Goal: Find specific page/section: Find specific page/section

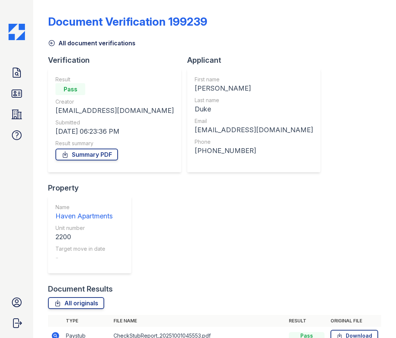
drag, startPoint x: 0, startPoint y: 0, endPoint x: 306, endPoint y: 12, distance: 306.2
click at [326, 15] on div "Document Verification 199239" at bounding box center [214, 24] width 333 height 19
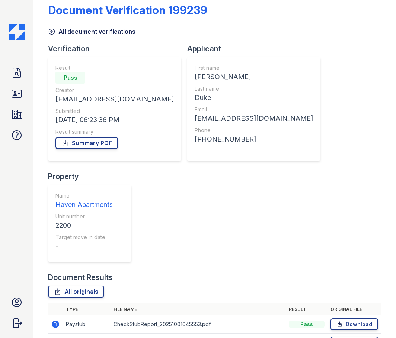
click at [48, 32] on icon at bounding box center [51, 31] width 7 height 7
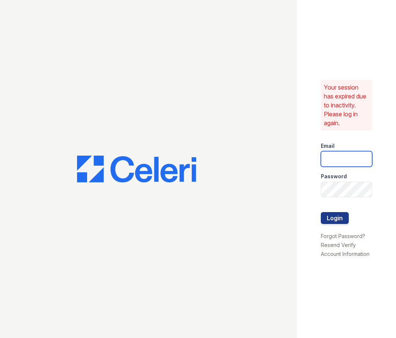
type input "[DOMAIN_NAME][EMAIL_ADDRESS][DOMAIN_NAME]"
click at [338, 219] on button "Login" at bounding box center [334, 218] width 28 height 12
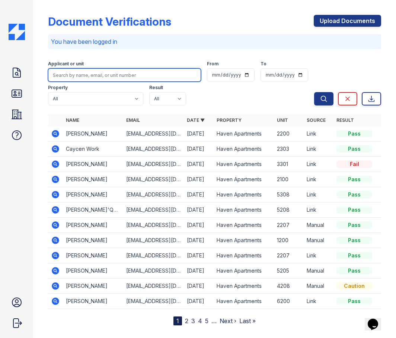
click at [127, 71] on input "search" at bounding box center [124, 74] width 153 height 13
type input "hankins"
click at [314, 92] on button "Search" at bounding box center [323, 98] width 19 height 13
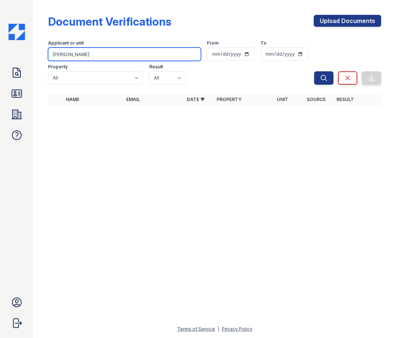
drag, startPoint x: 133, startPoint y: 50, endPoint x: 58, endPoint y: 53, distance: 74.8
click at [58, 53] on input "hankins" at bounding box center [124, 54] width 153 height 13
click at [87, 55] on input "hankins" at bounding box center [124, 54] width 153 height 13
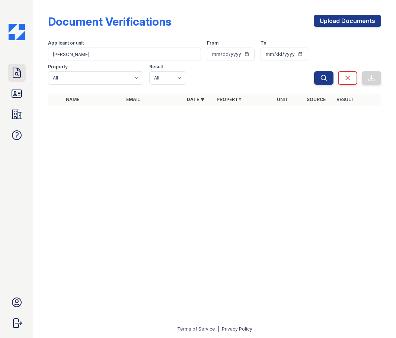
click at [17, 75] on icon at bounding box center [17, 73] width 12 height 12
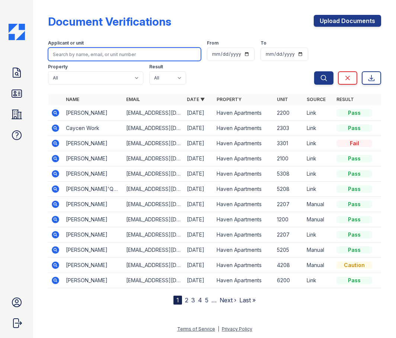
click at [80, 54] on input "search" at bounding box center [124, 54] width 153 height 13
type input "hankins"
click at [314, 71] on button "Search" at bounding box center [323, 77] width 19 height 13
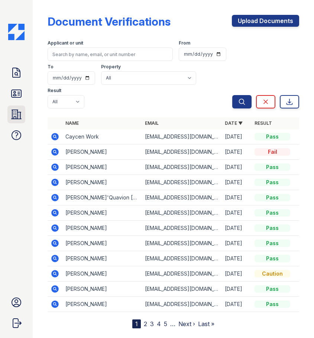
click at [12, 113] on icon at bounding box center [17, 114] width 10 height 9
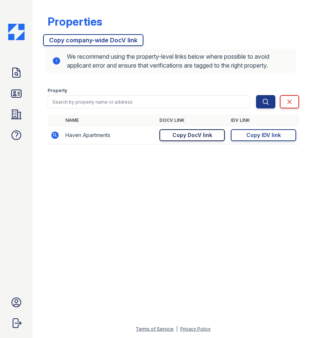
click at [193, 133] on div "Copy DocV link" at bounding box center [193, 135] width 40 height 7
